Goal: Information Seeking & Learning: Learn about a topic

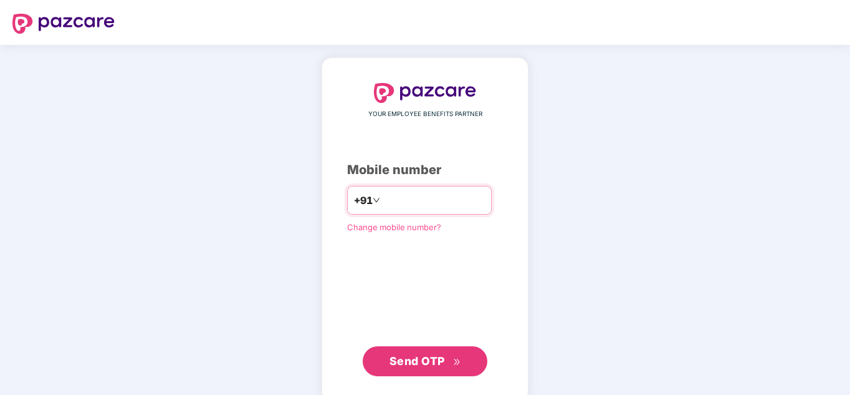
click at [413, 198] on input "number" at bounding box center [434, 200] width 102 height 20
type input "**********"
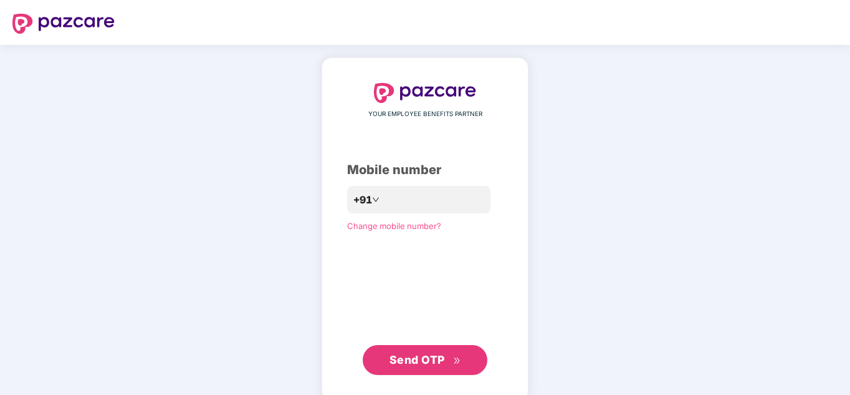
click at [409, 367] on span "Send OTP" at bounding box center [426, 359] width 72 height 17
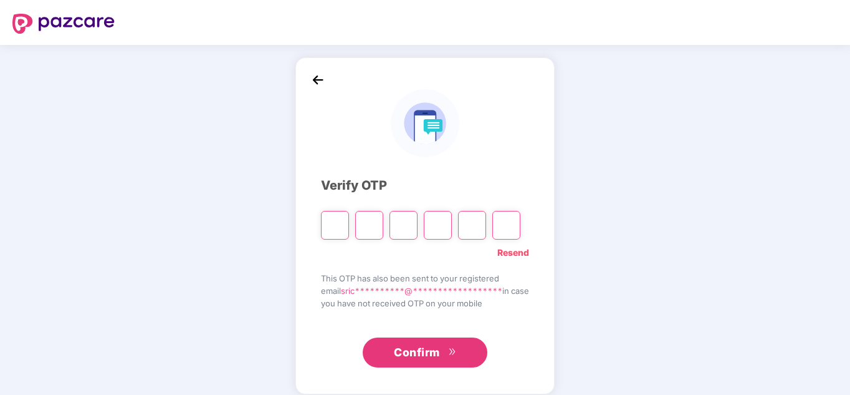
type input "*"
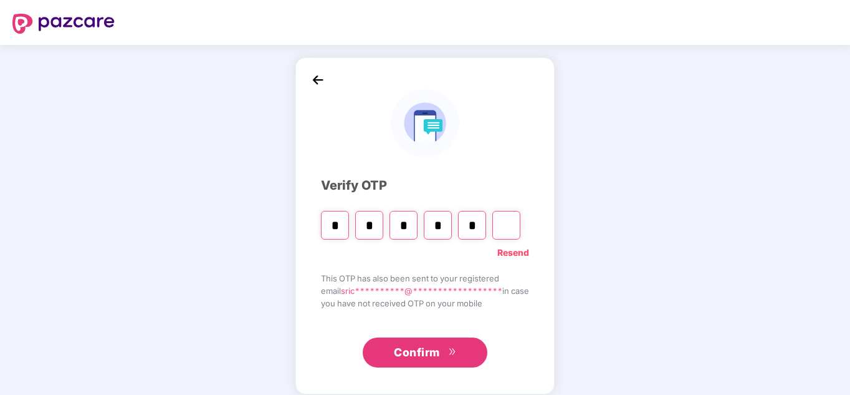
type input "*"
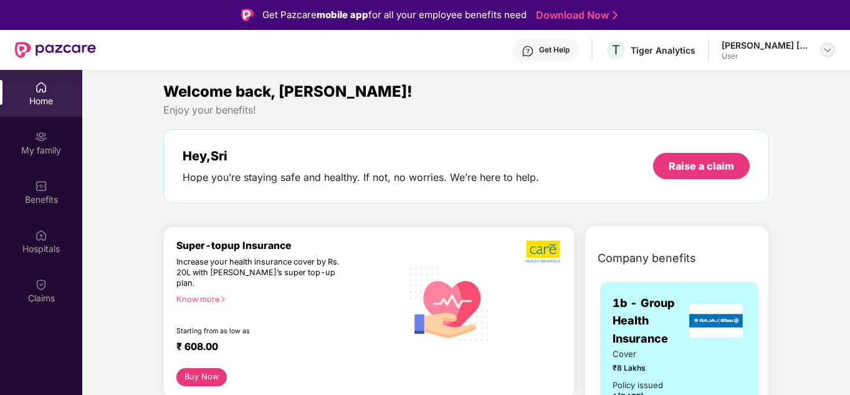
click at [824, 47] on img at bounding box center [828, 50] width 10 height 10
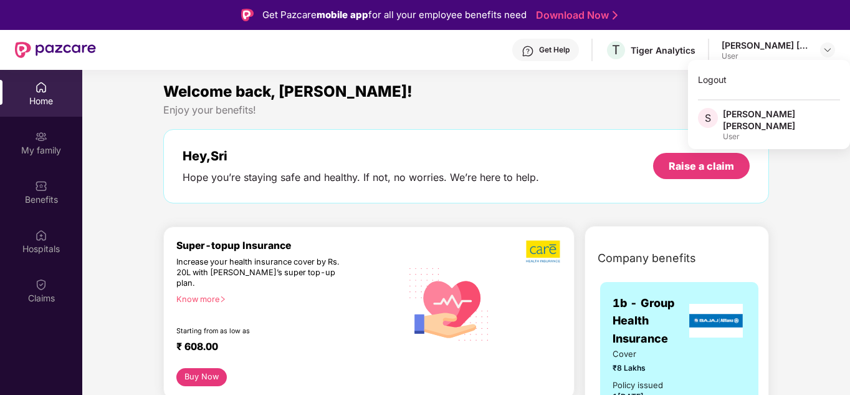
click at [610, 99] on div "Welcome back, [PERSON_NAME]!" at bounding box center [466, 92] width 606 height 24
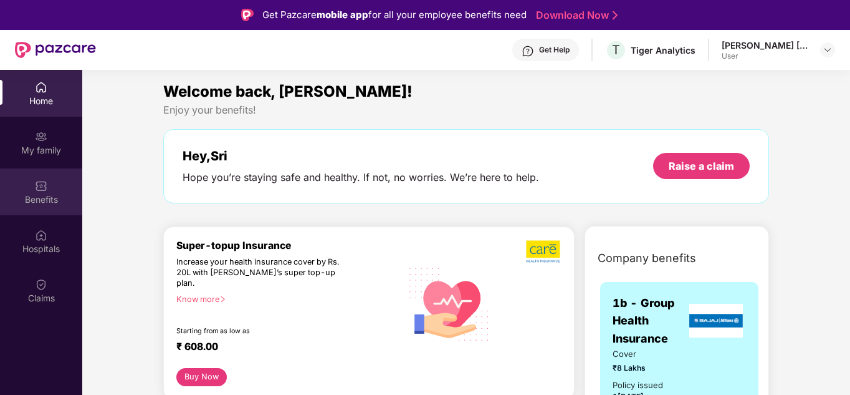
click at [36, 197] on div "Benefits" at bounding box center [41, 199] width 82 height 12
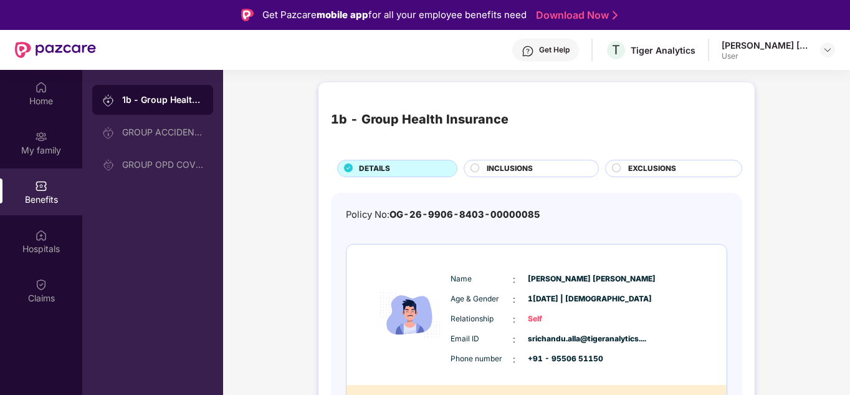
click at [629, 174] on span "EXCLUSIONS" at bounding box center [653, 169] width 48 height 12
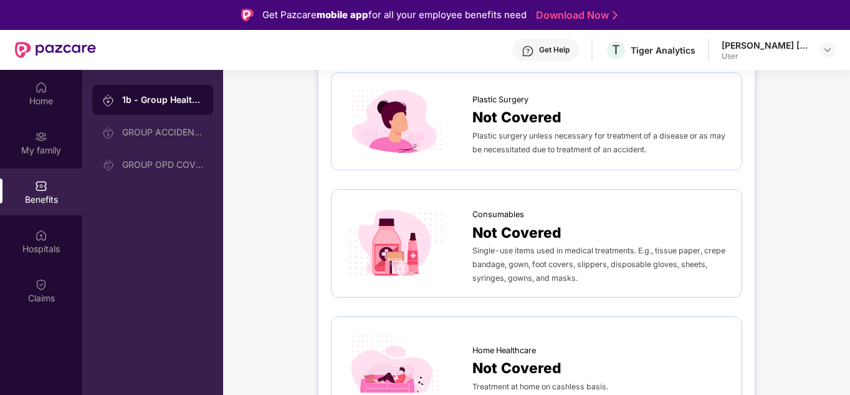
scroll to position [70, 0]
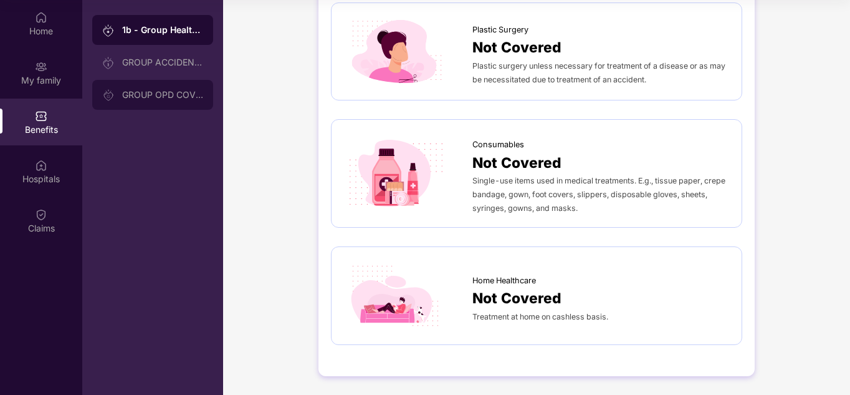
click at [152, 91] on div "GROUP OPD COVER" at bounding box center [162, 95] width 81 height 10
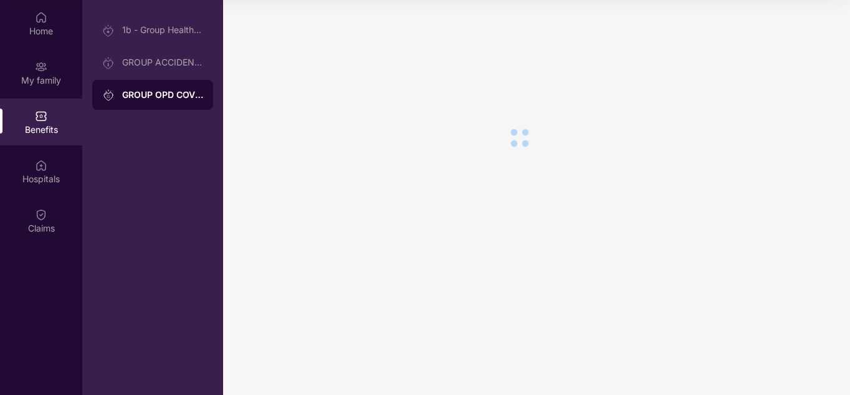
scroll to position [0, 0]
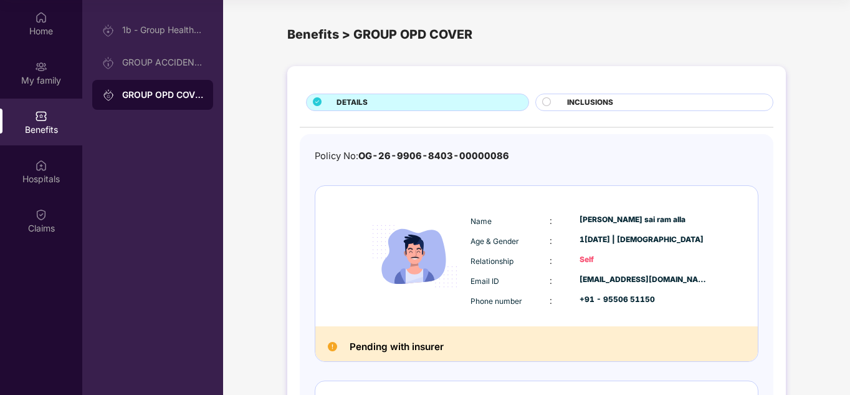
click at [601, 102] on span "INCLUSIONS" at bounding box center [590, 103] width 46 height 12
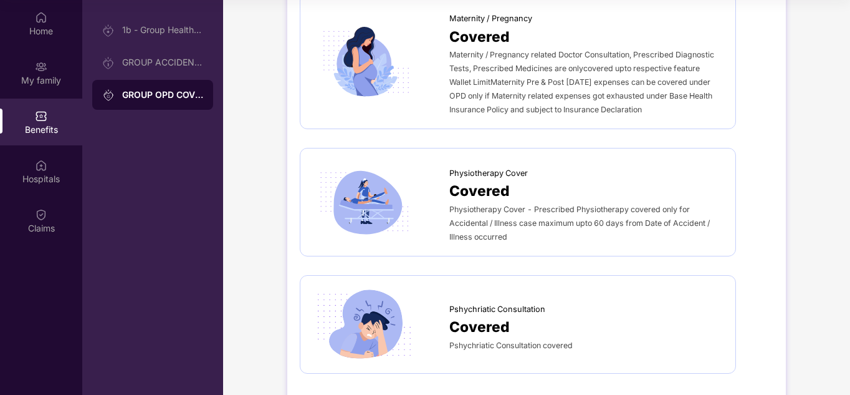
scroll to position [1114, 0]
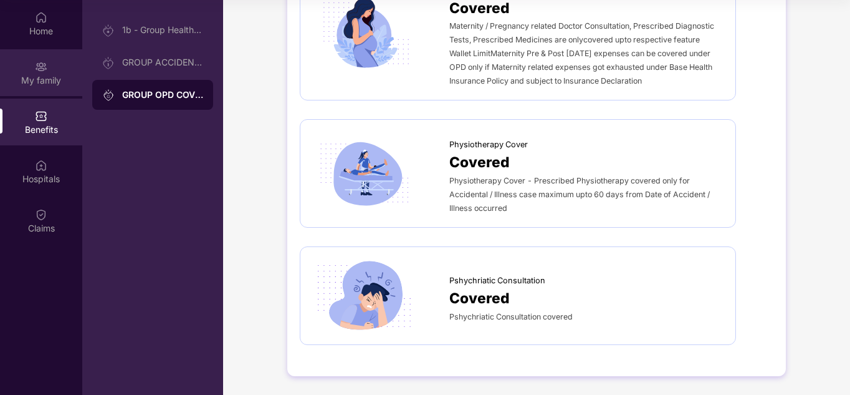
click at [46, 92] on div "My family" at bounding box center [41, 72] width 82 height 47
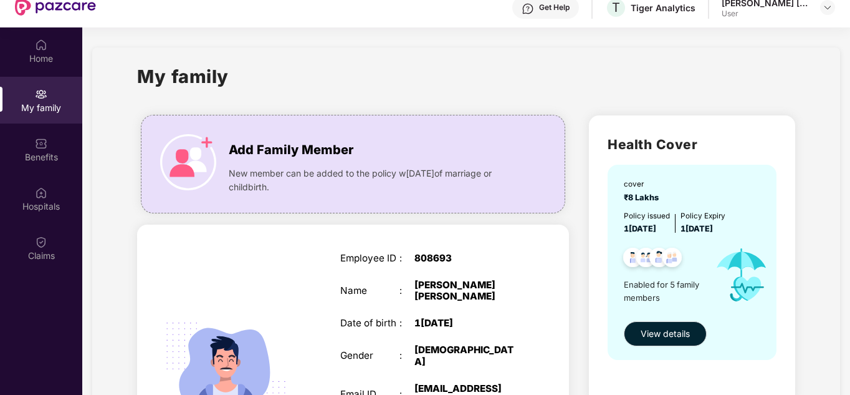
scroll to position [70, 0]
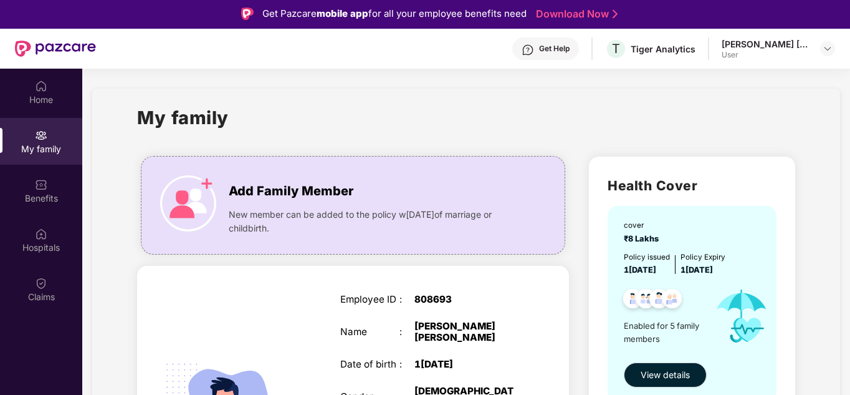
scroll to position [0, 0]
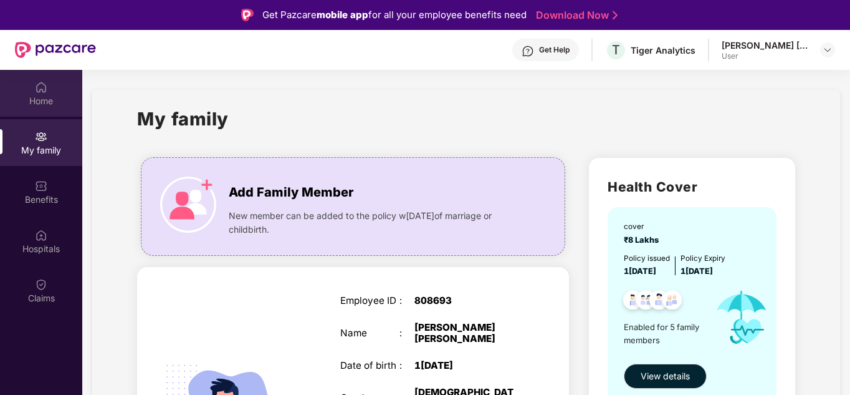
click at [38, 95] on div "Home" at bounding box center [41, 101] width 82 height 12
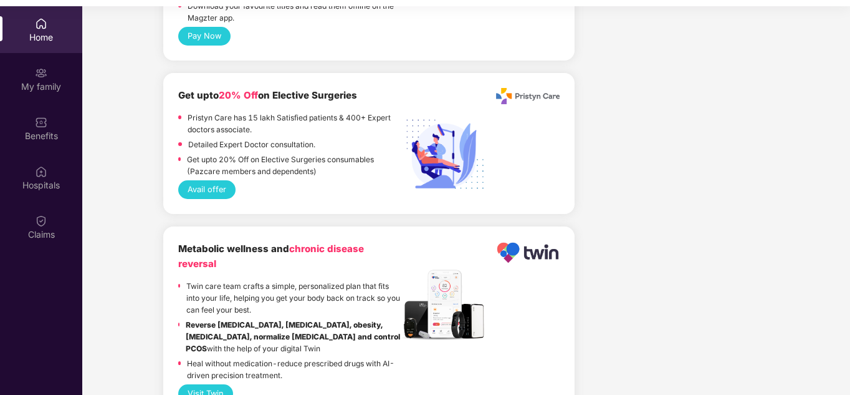
scroll to position [70, 0]
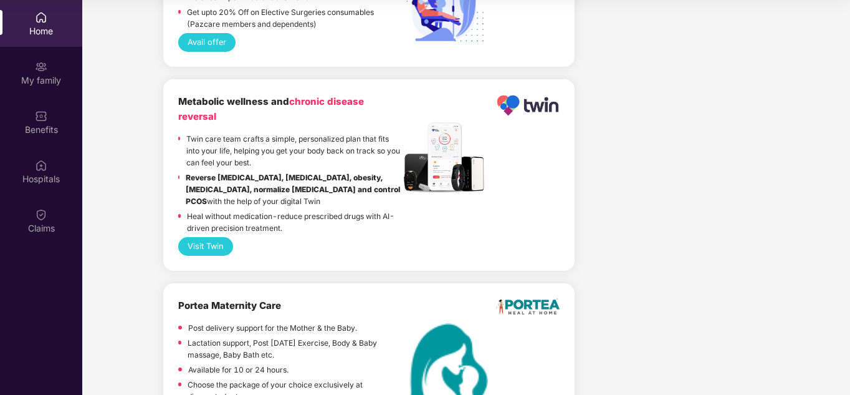
scroll to position [2772, 0]
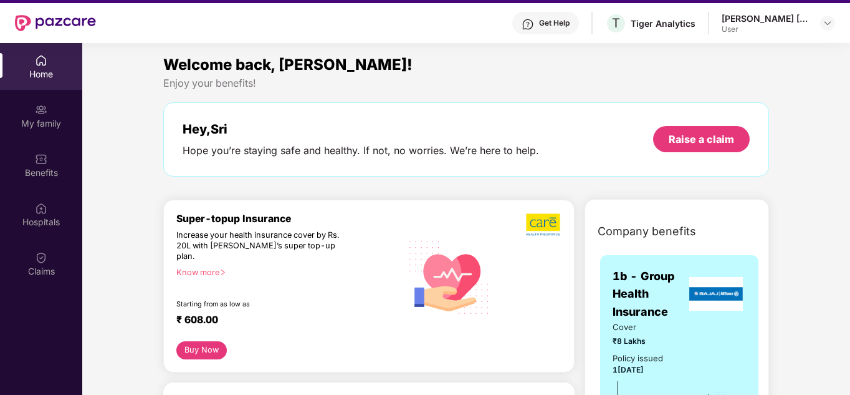
scroll to position [0, 0]
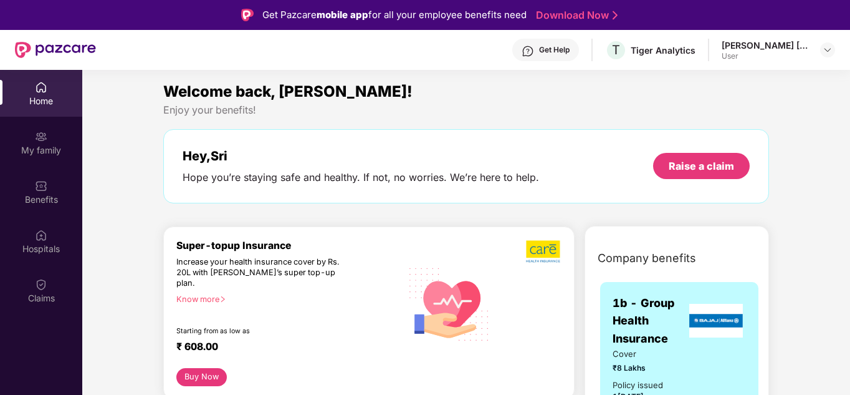
click at [541, 50] on div "Get Help" at bounding box center [554, 50] width 31 height 10
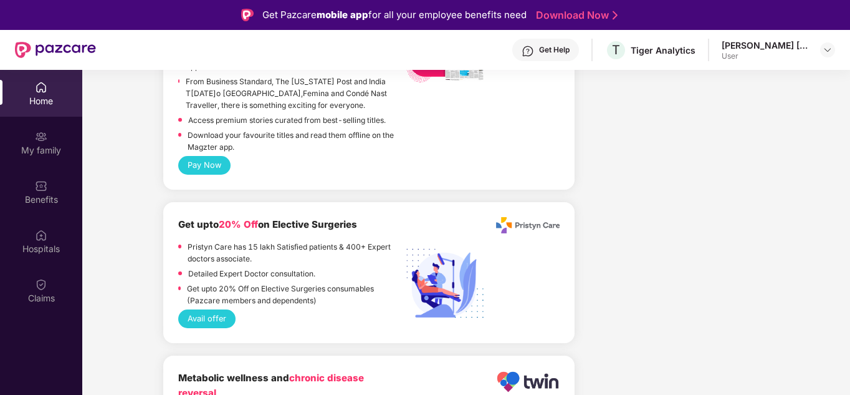
scroll to position [2611, 0]
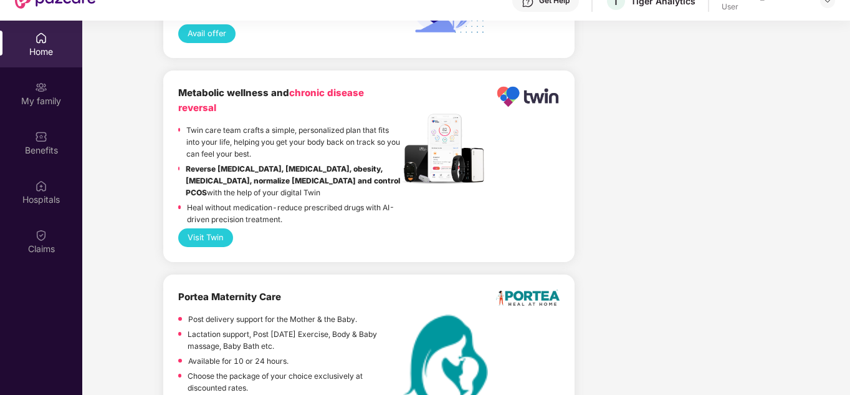
scroll to position [2772, 0]
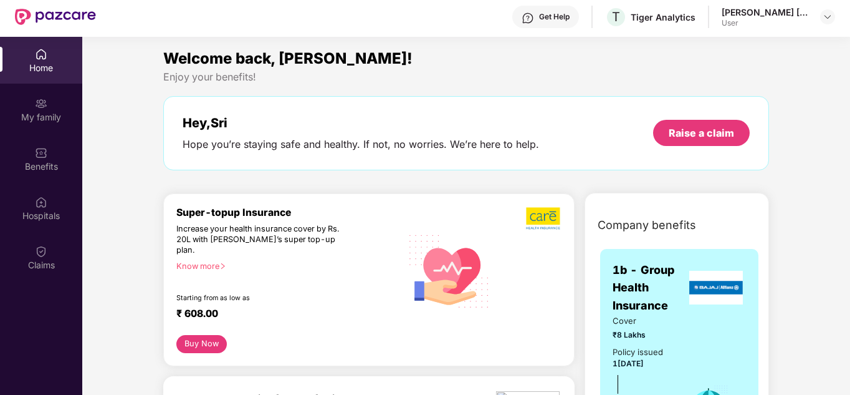
scroll to position [0, 0]
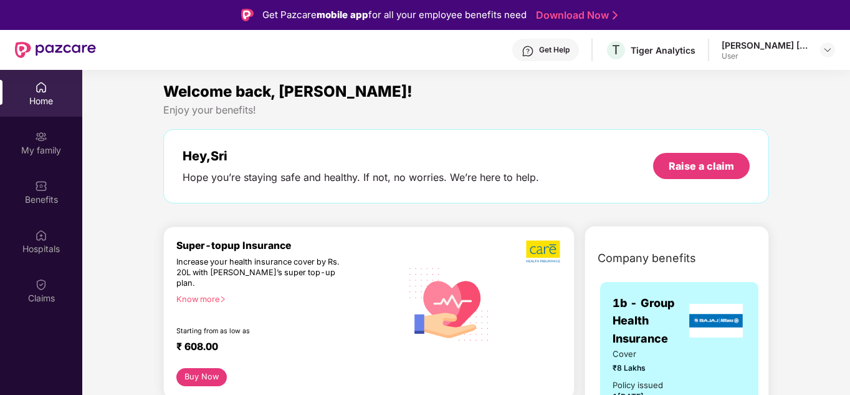
click at [555, 53] on div "Get Help" at bounding box center [554, 50] width 31 height 10
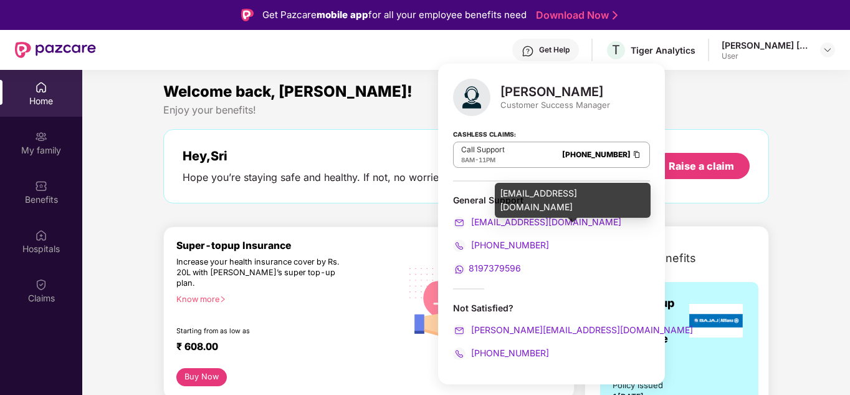
click at [556, 192] on div "[EMAIL_ADDRESS][DOMAIN_NAME]" at bounding box center [573, 200] width 156 height 35
copy div "[EMAIL_ADDRESS][DOMAIN_NAME]"
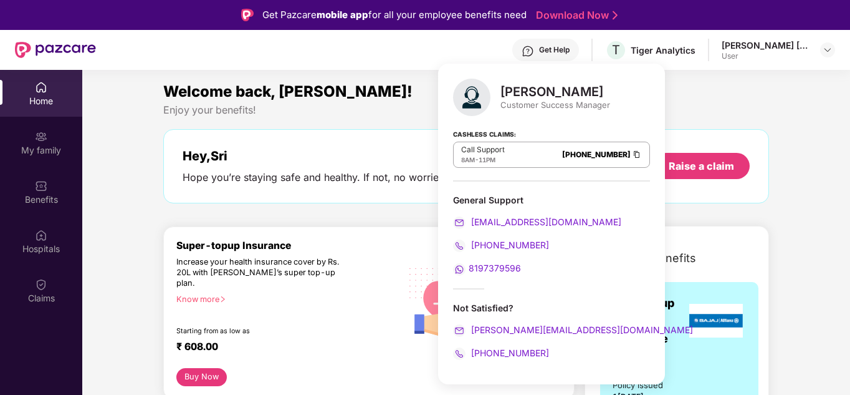
click at [624, 242] on div "[PHONE_NUMBER]" at bounding box center [551, 245] width 197 height 14
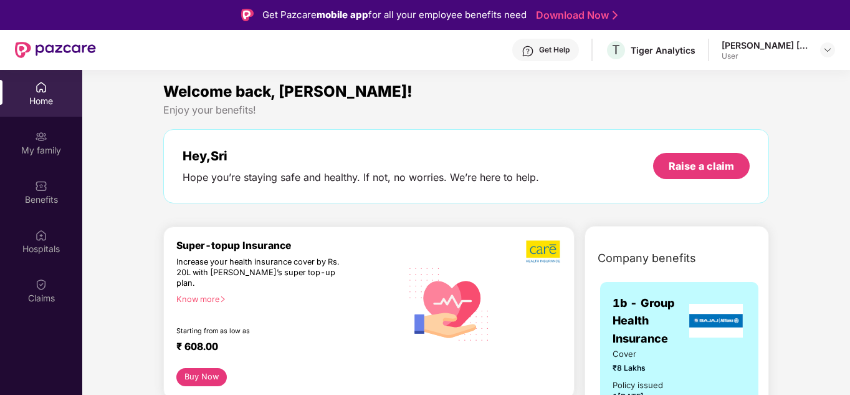
click at [764, 121] on div "Welcome back, [PERSON_NAME]! Enjoy your benefits! Hey, [PERSON_NAME] you’re sta…" at bounding box center [466, 148] width 616 height 136
click at [45, 239] on img at bounding box center [41, 235] width 12 height 12
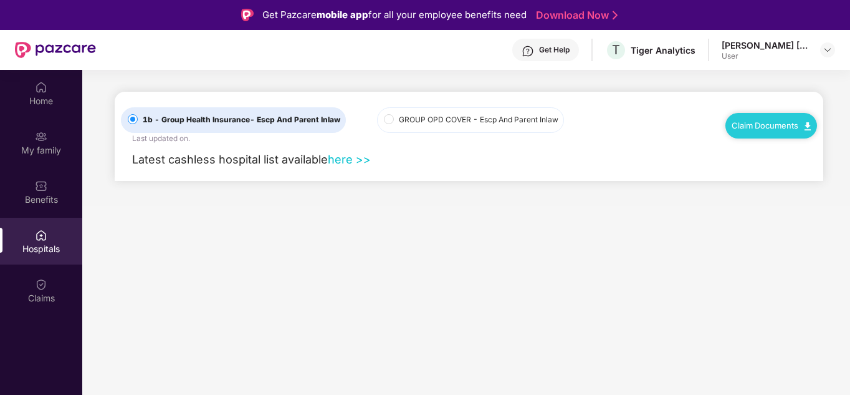
click at [428, 128] on label "GROUP OPD COVER - Escp And Parent Inlaw" at bounding box center [470, 120] width 187 height 26
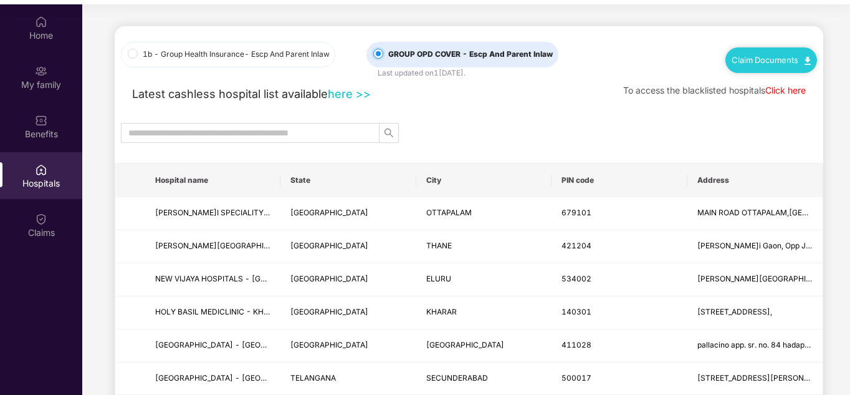
scroll to position [70, 0]
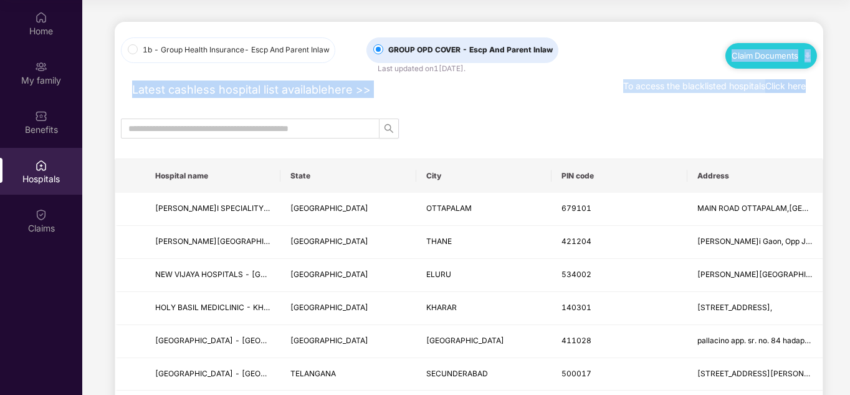
drag, startPoint x: 849, startPoint y: 71, endPoint x: 851, endPoint y: 106, distance: 35.0
click at [850, 106] on html "Get Pazcare mobile app for all your employee benefits need Download Now Get Hel…" at bounding box center [425, 127] width 850 height 395
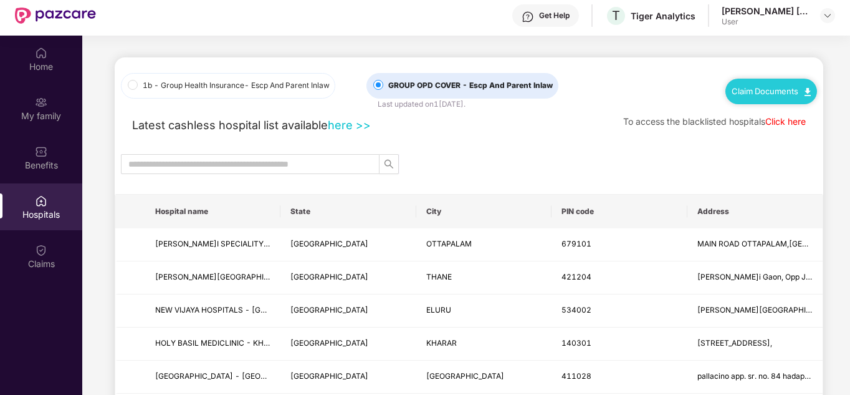
scroll to position [20, 0]
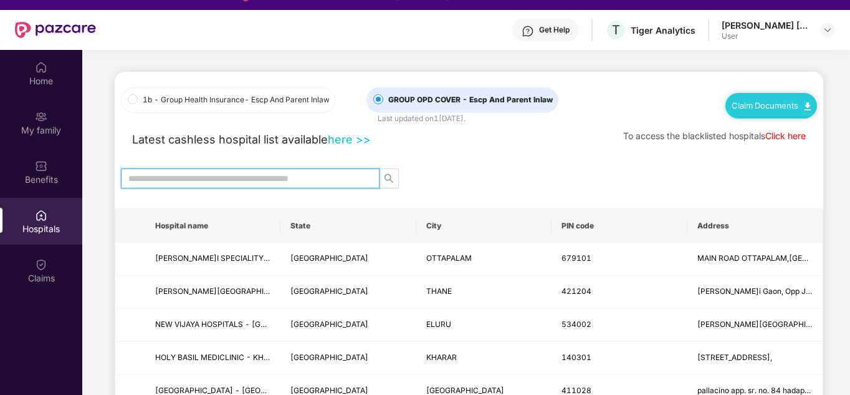
click at [310, 176] on input "text" at bounding box center [245, 178] width 234 height 14
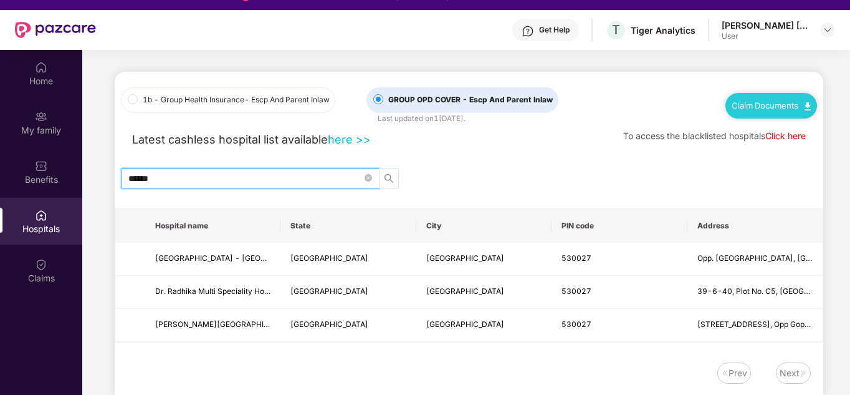
click at [392, 184] on button "button" at bounding box center [389, 178] width 20 height 20
click at [462, 178] on div "******" at bounding box center [469, 178] width 709 height 20
click at [249, 185] on span "******" at bounding box center [250, 178] width 259 height 20
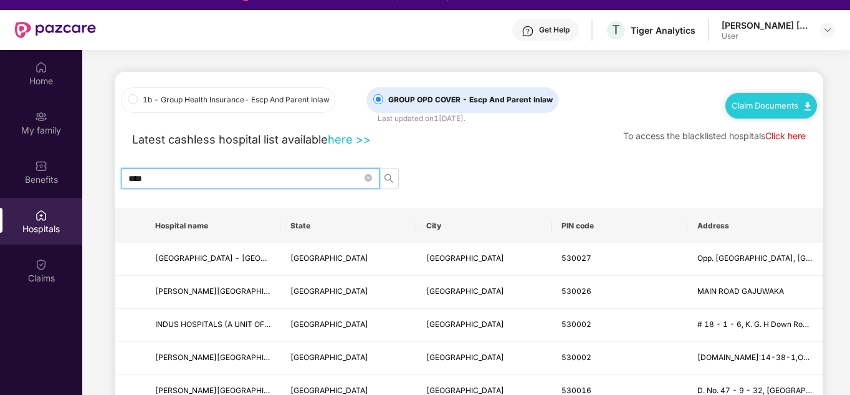
type input "****"
click at [747, 186] on div "****" at bounding box center [469, 178] width 709 height 20
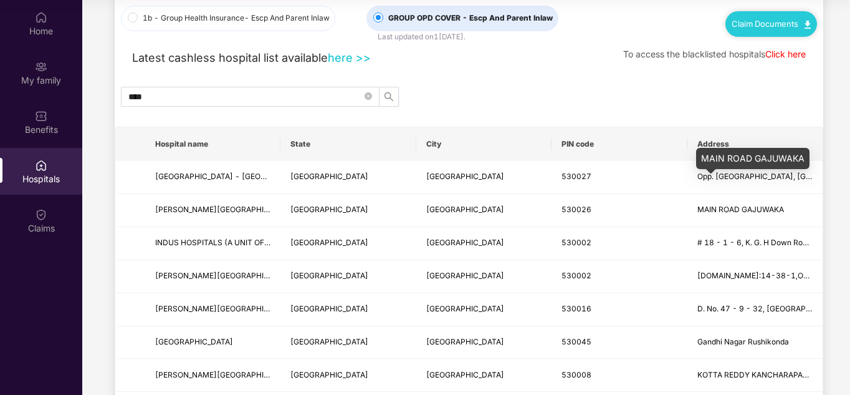
scroll to position [31, 0]
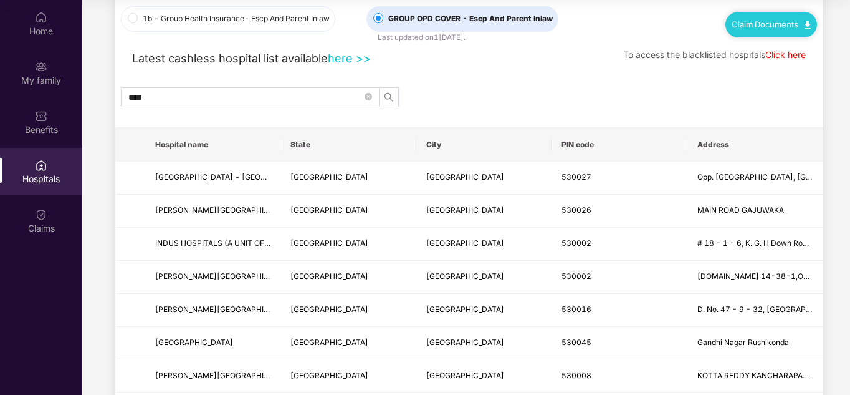
click at [206, 145] on span "Hospital name" at bounding box center [212, 145] width 115 height 10
click at [222, 144] on span "Hospital name" at bounding box center [212, 145] width 115 height 10
click at [41, 132] on div "Benefits" at bounding box center [41, 129] width 82 height 12
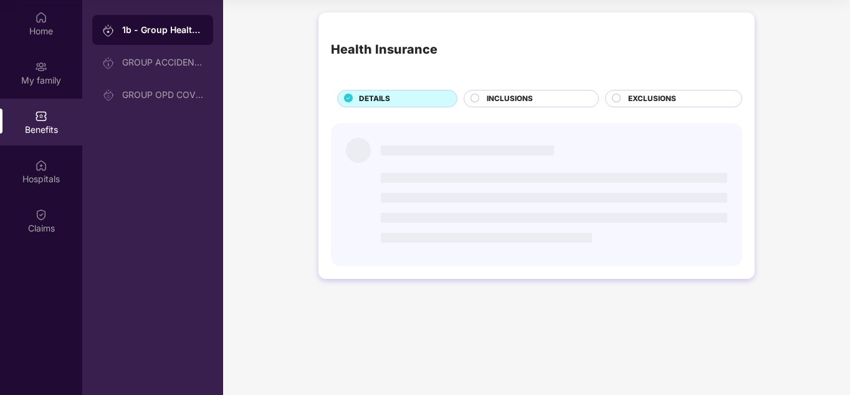
scroll to position [0, 0]
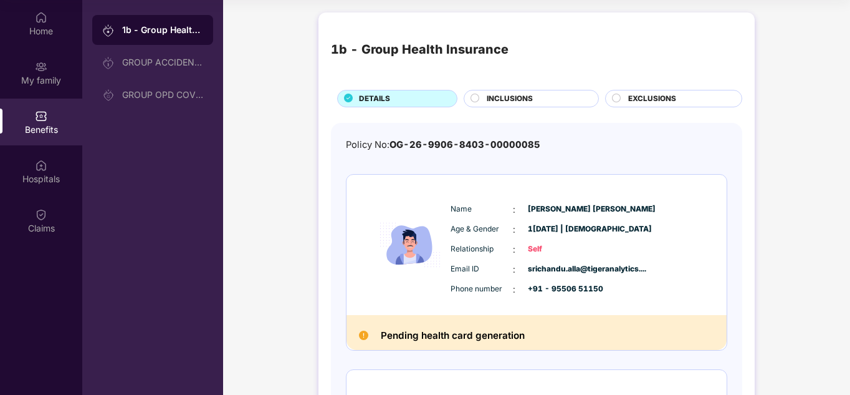
click at [519, 99] on span "INCLUSIONS" at bounding box center [510, 99] width 46 height 12
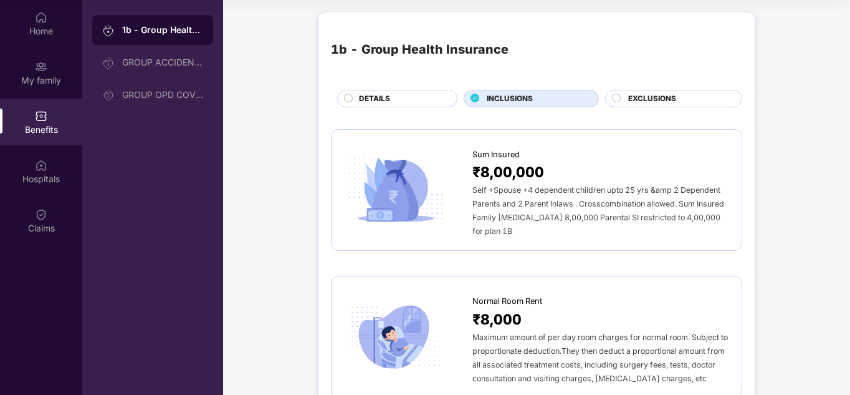
scroll to position [345, 0]
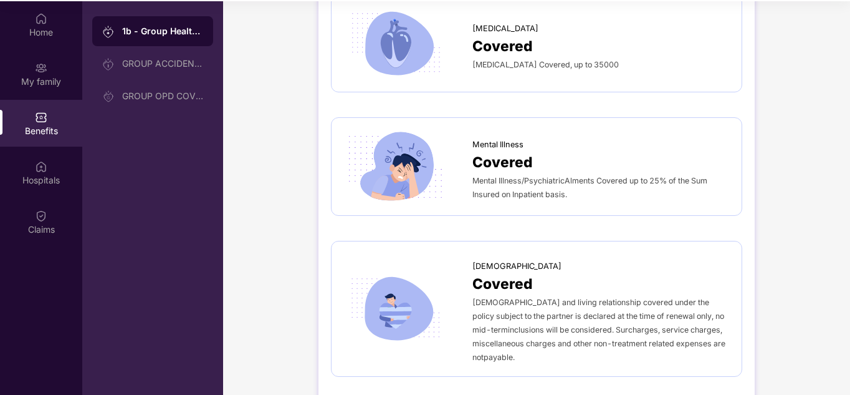
scroll to position [70, 0]
